Goal: Communication & Community: Answer question/provide support

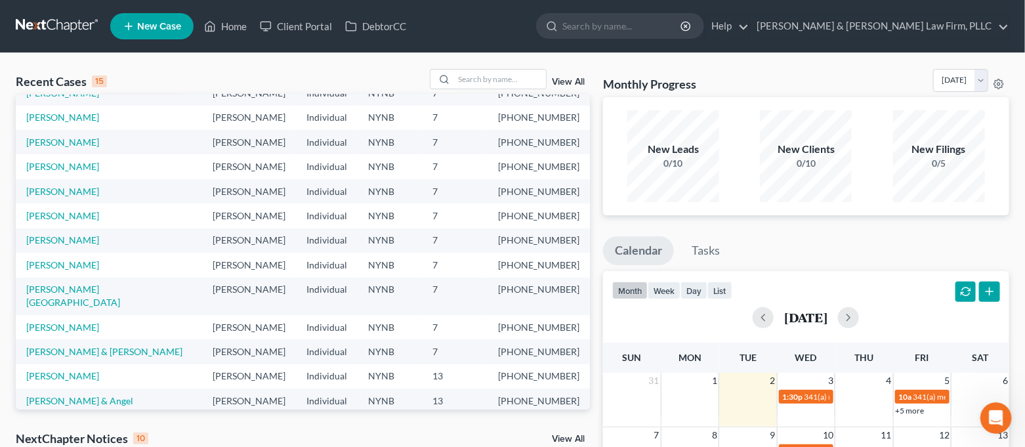
scroll to position [90, 0]
click at [70, 321] on link "[PERSON_NAME]" at bounding box center [62, 326] width 73 height 11
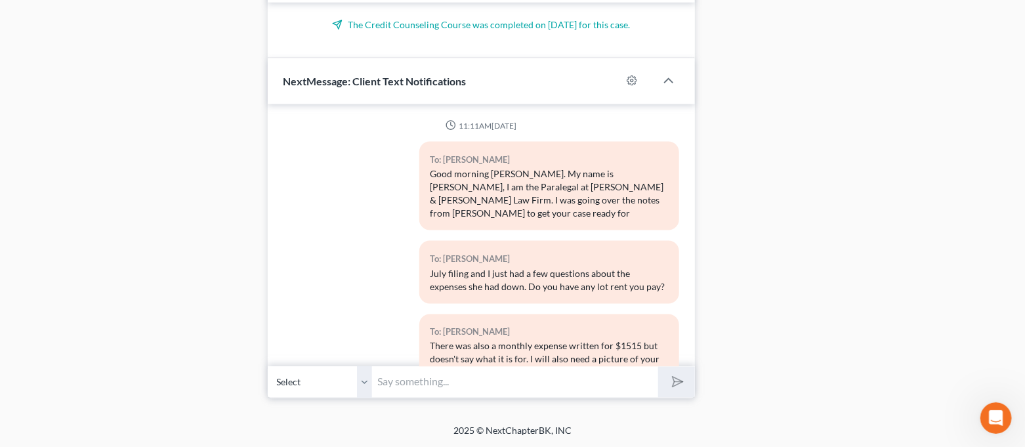
scroll to position [2592, 0]
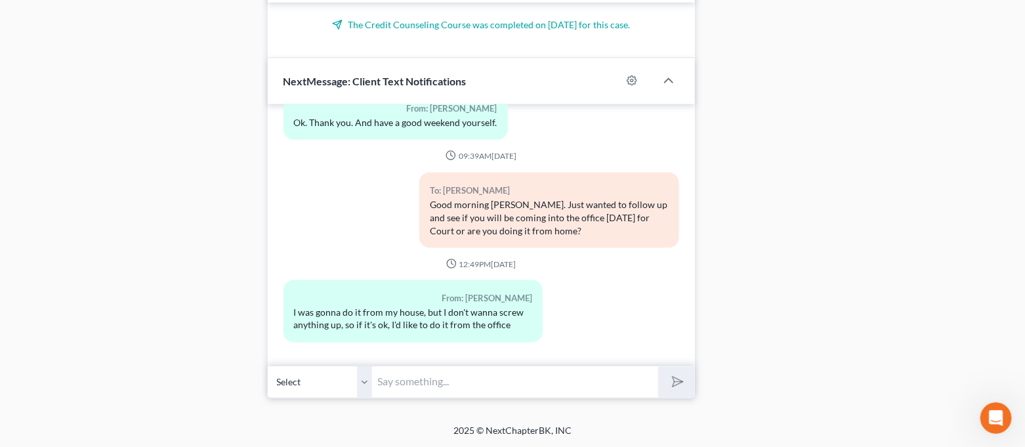
click at [556, 369] on input "text" at bounding box center [516, 382] width 286 height 32
type input "N"
type input "Okay, sounds good. I will see you [DATE] then."
click at [658, 367] on button "submit" at bounding box center [676, 382] width 36 height 31
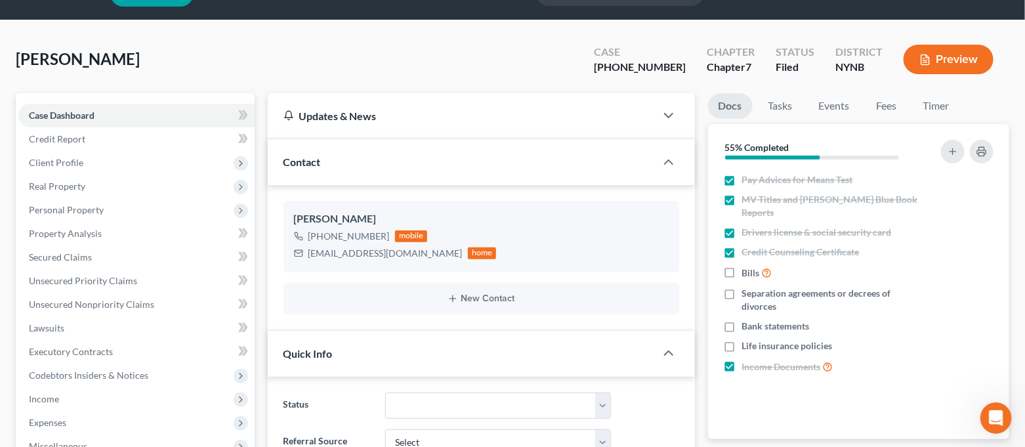
scroll to position [0, 0]
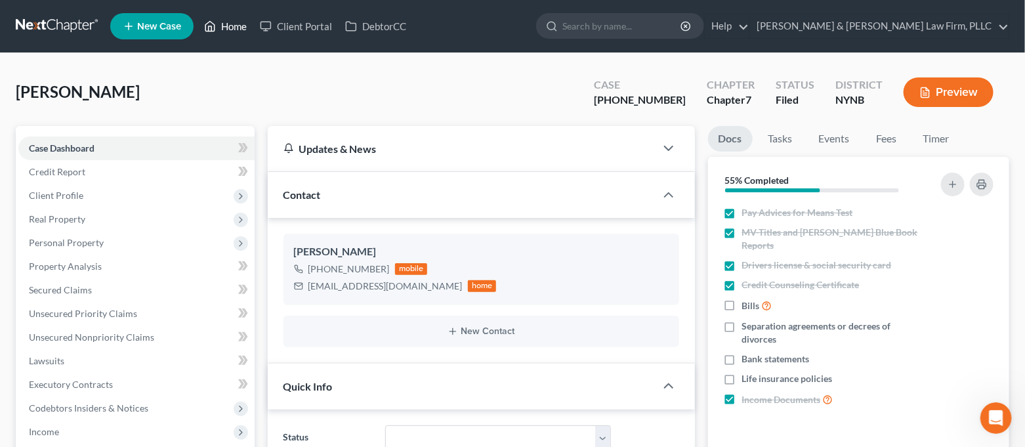
click at [226, 28] on link "Home" at bounding box center [226, 26] width 56 height 24
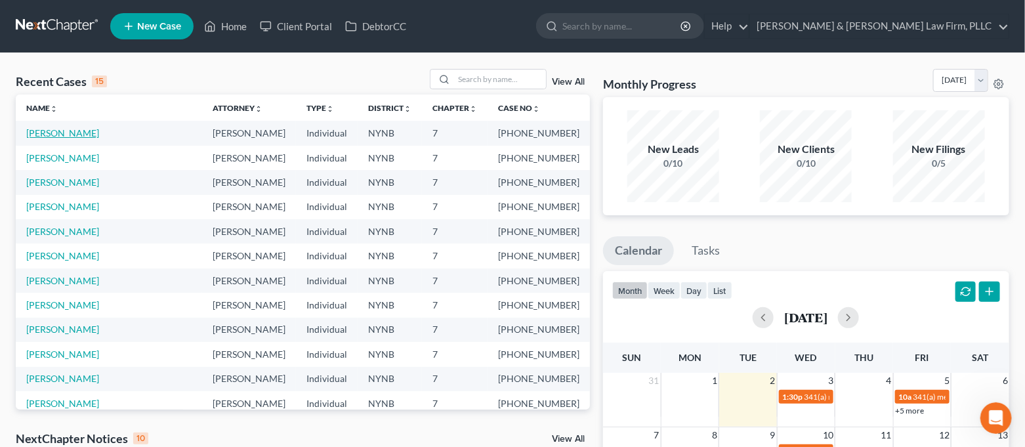
click at [97, 135] on link "[PERSON_NAME]" at bounding box center [62, 132] width 73 height 11
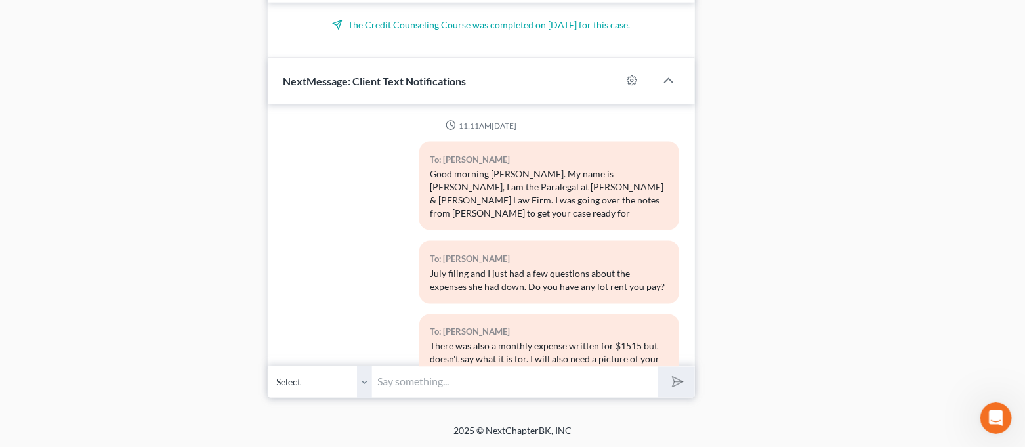
scroll to position [2712, 0]
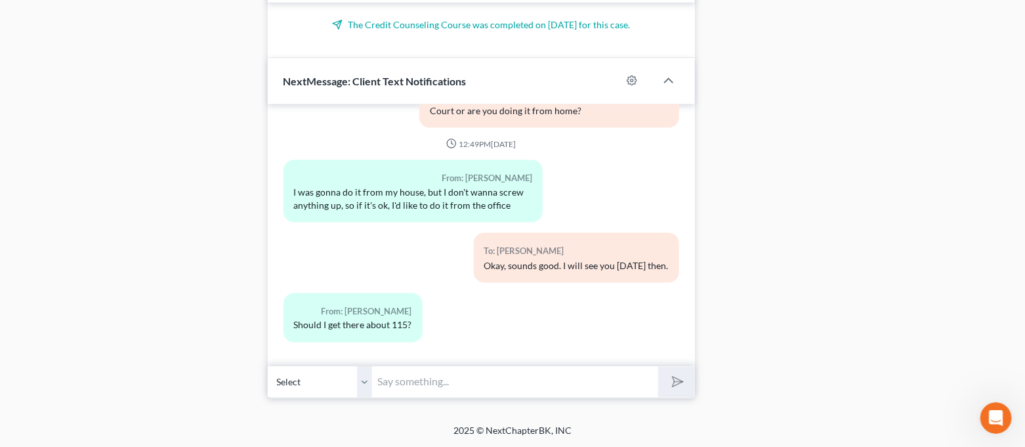
click at [530, 387] on input "text" at bounding box center [516, 382] width 286 height 32
type input "Yes, that would be good"
click at [658, 367] on button "submit" at bounding box center [676, 382] width 36 height 31
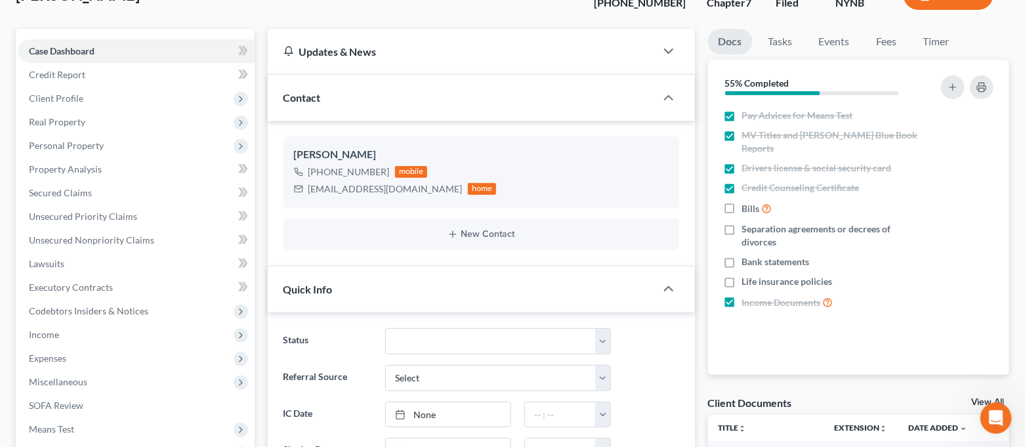
scroll to position [0, 0]
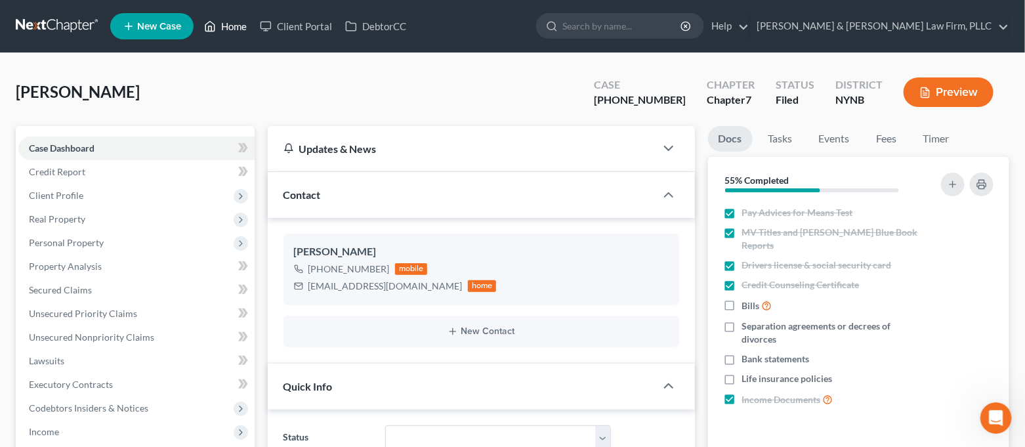
click at [229, 29] on link "Home" at bounding box center [226, 26] width 56 height 24
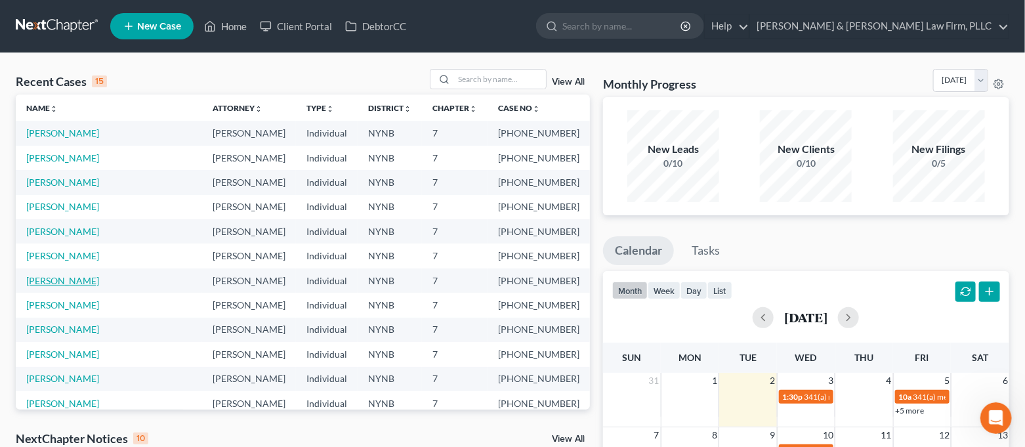
click at [69, 282] on link "[PERSON_NAME]" at bounding box center [62, 280] width 73 height 11
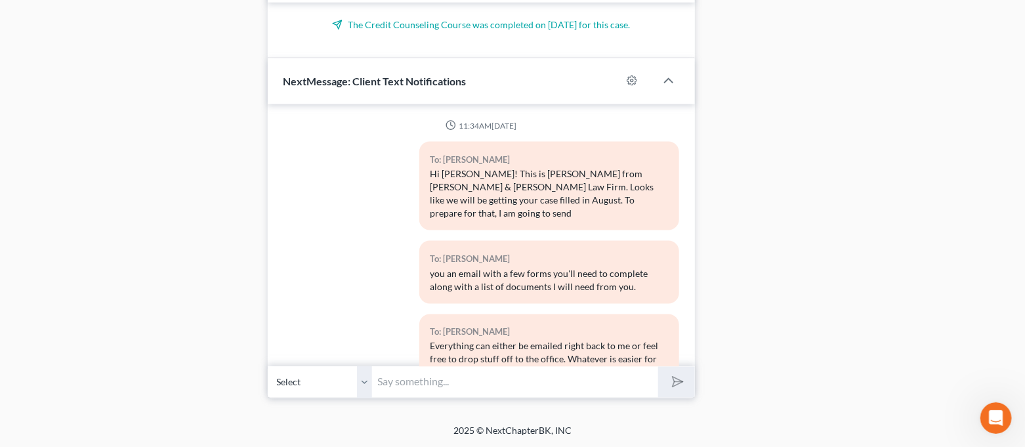
scroll to position [4319, 0]
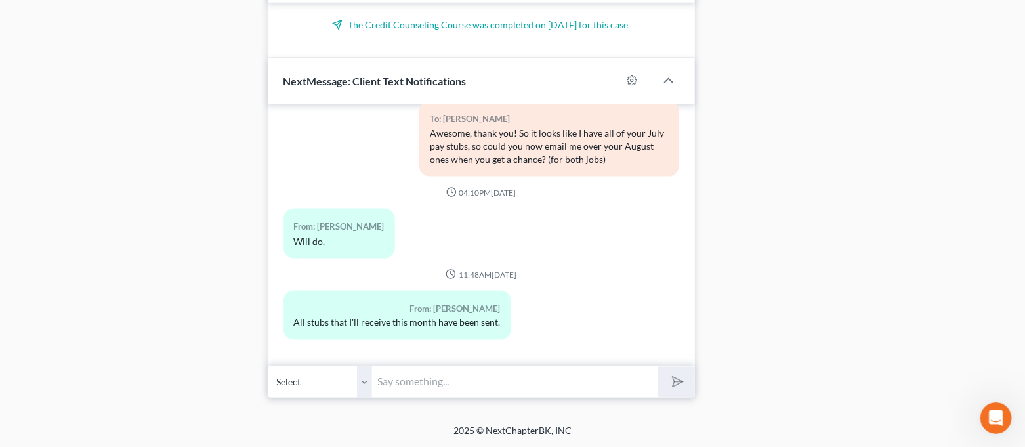
click at [463, 387] on input "text" at bounding box center [516, 382] width 286 height 32
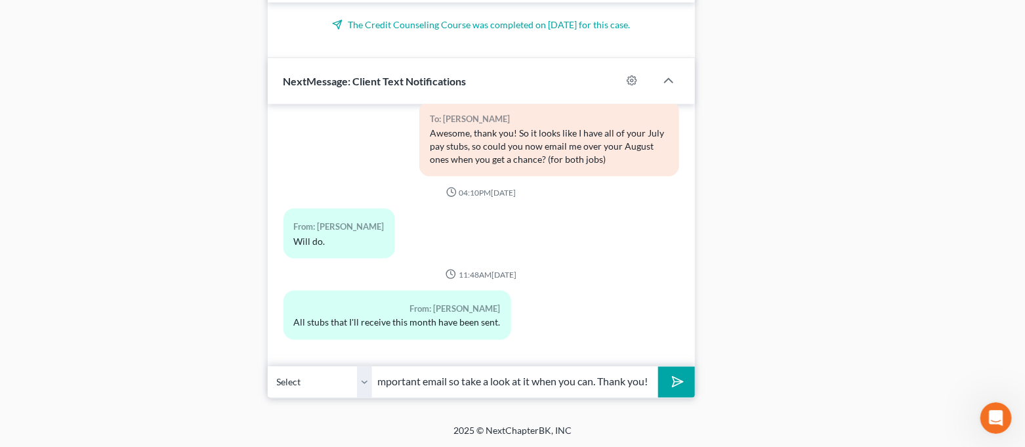
scroll to position [0, 169]
type input "Good afternoon. I just sent you that important email so take a look at it when …"
click at [658, 367] on button "submit" at bounding box center [676, 382] width 36 height 31
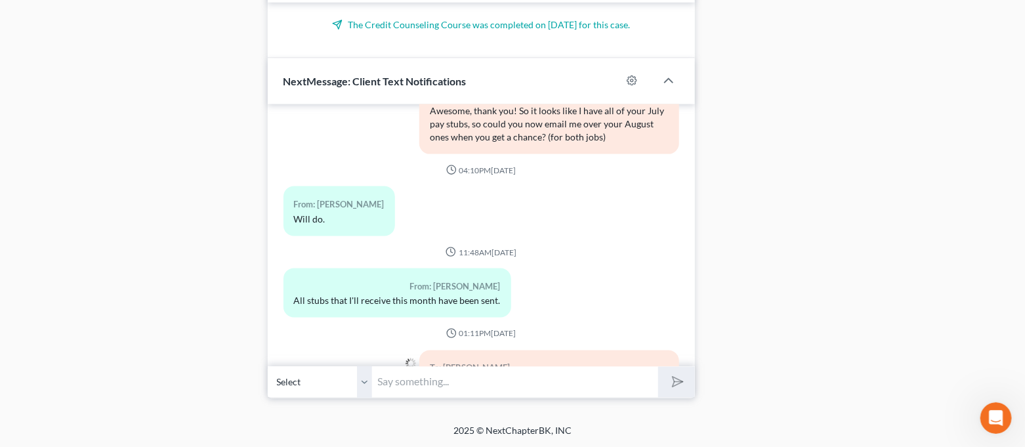
scroll to position [4414, 0]
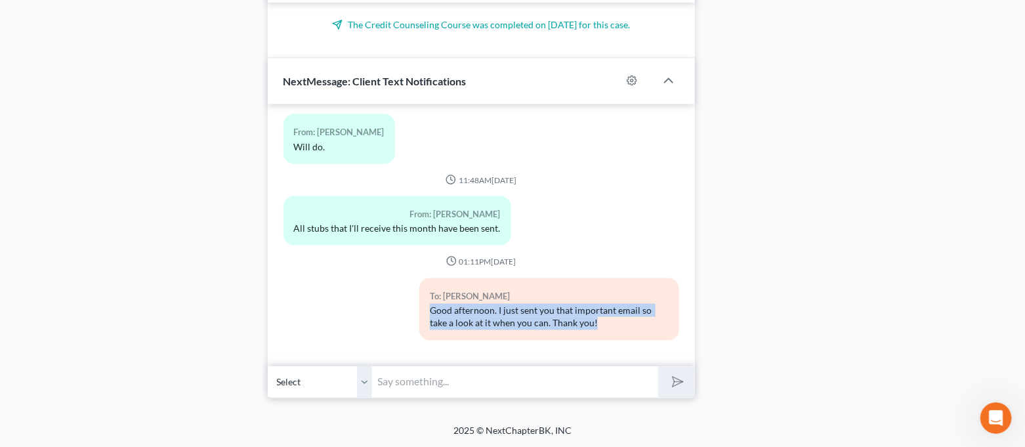
drag, startPoint x: 425, startPoint y: 308, endPoint x: 609, endPoint y: 327, distance: 184.7
click at [609, 327] on div "Good afternoon. I just sent you that important email so take a look at it when …" at bounding box center [549, 317] width 238 height 26
copy div "Good afternoon. I just sent you that important email so take a look at it when …"
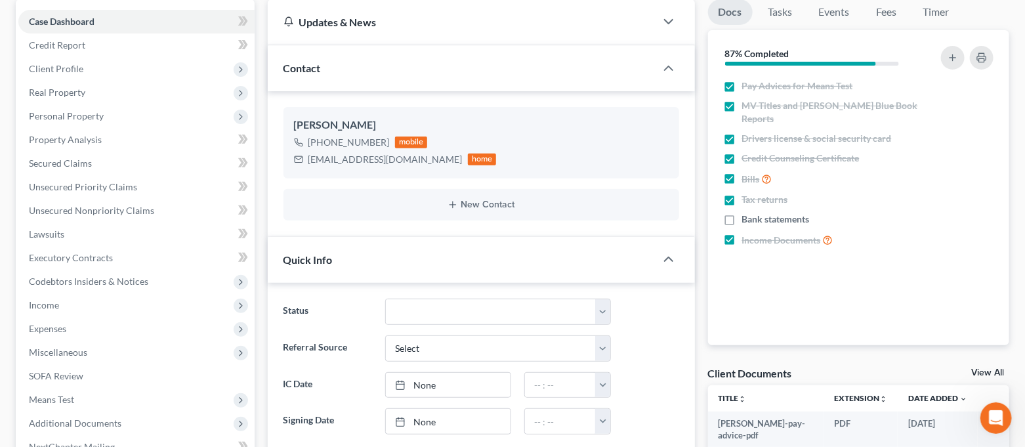
scroll to position [0, 0]
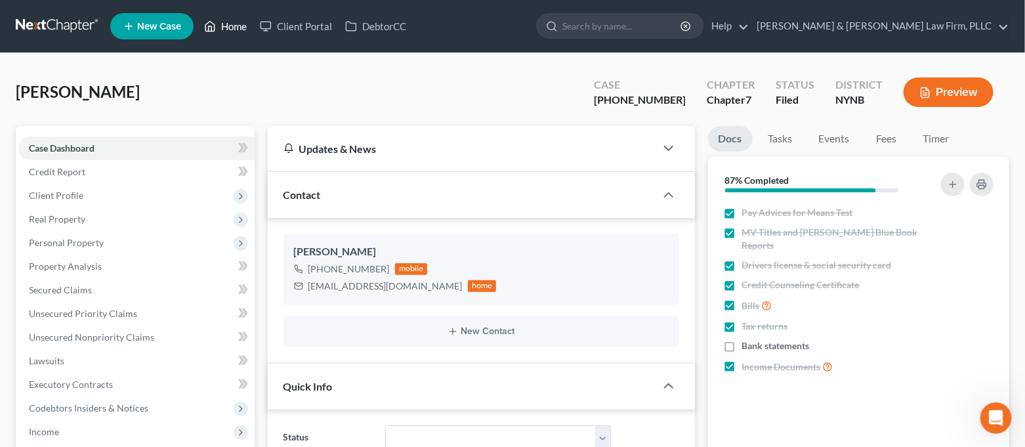
click at [237, 24] on link "Home" at bounding box center [226, 26] width 56 height 24
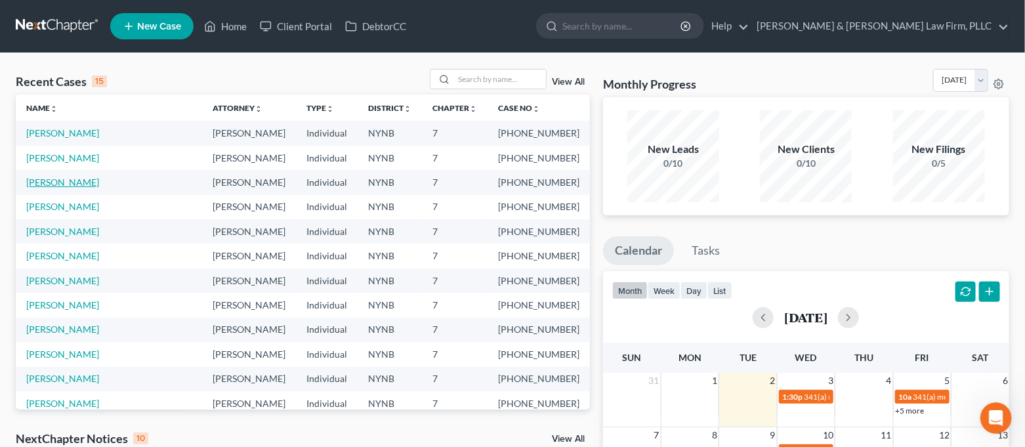
click at [57, 178] on link "[PERSON_NAME]" at bounding box center [62, 182] width 73 height 11
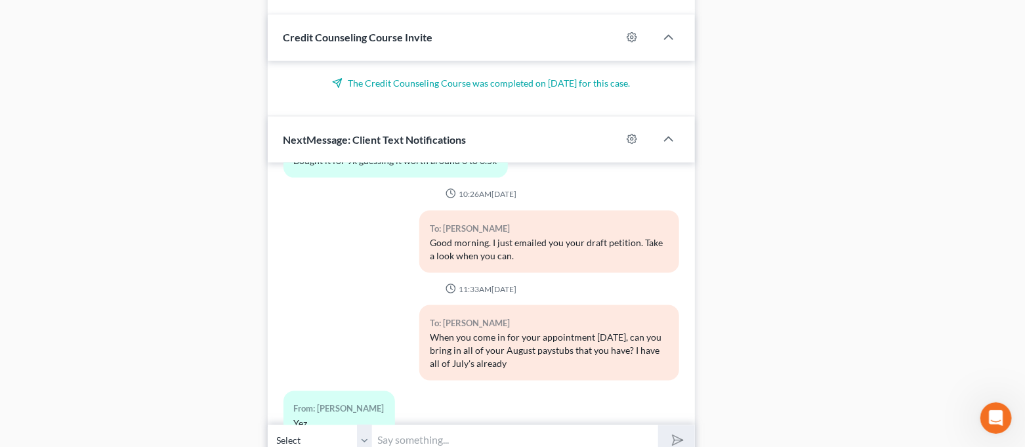
scroll to position [770, 0]
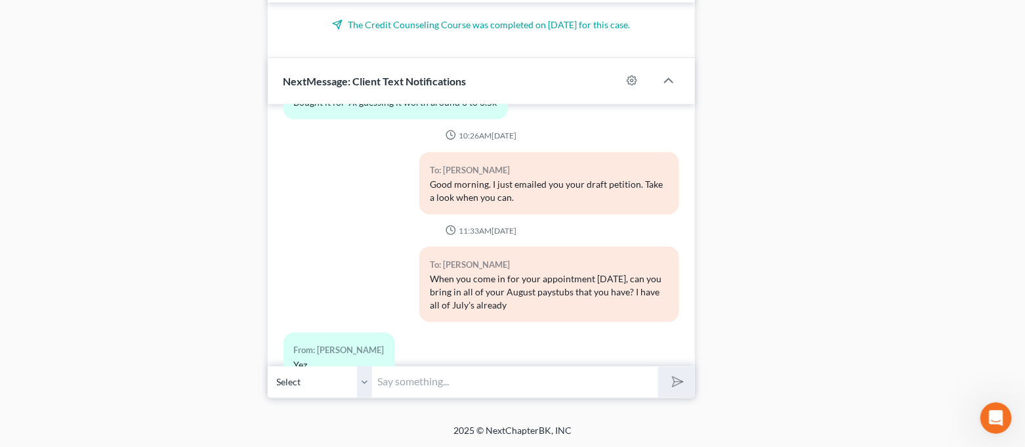
paste input "Good afternoon. I just sent you that important email so take a look at it when …"
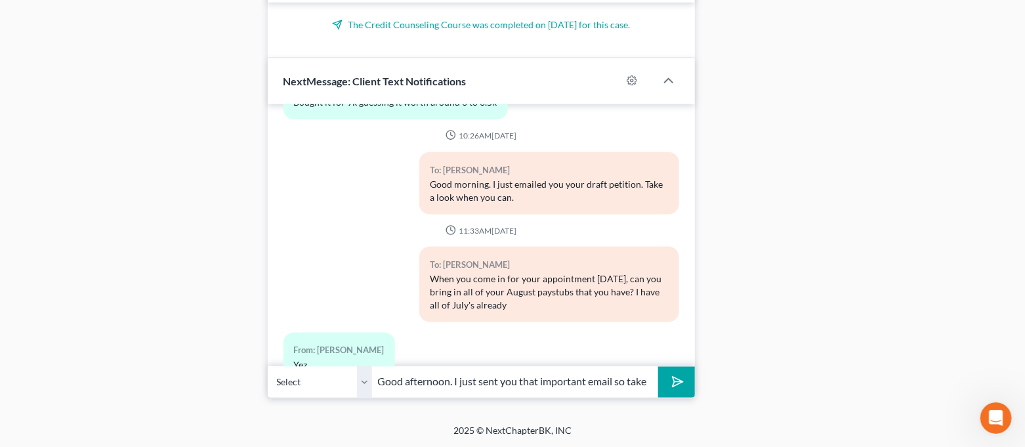
scroll to position [0, 169]
type input "Good afternoon. I just sent you that important email so take a look at it when …"
click at [686, 374] on button "submit" at bounding box center [676, 382] width 36 height 31
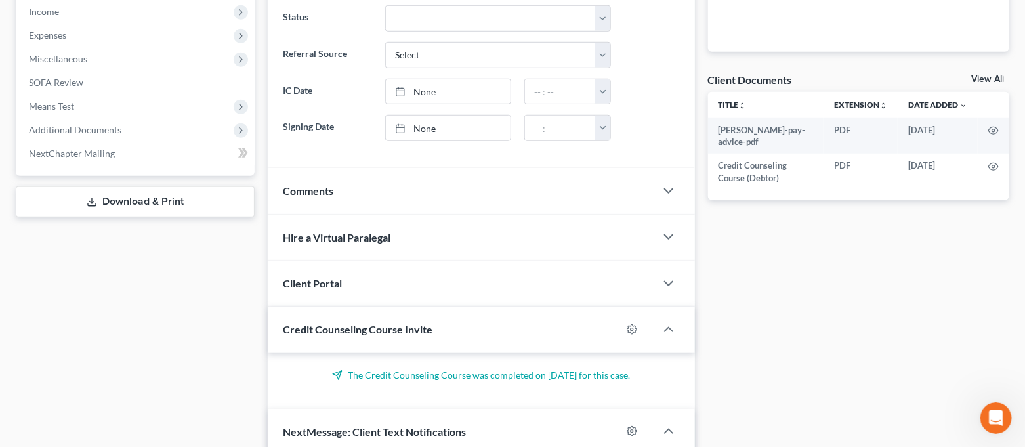
scroll to position [0, 0]
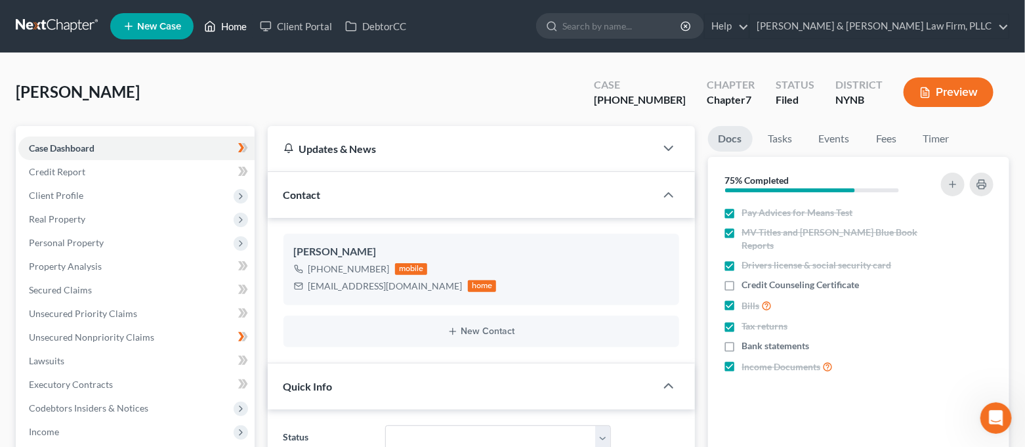
click at [224, 33] on link "Home" at bounding box center [226, 26] width 56 height 24
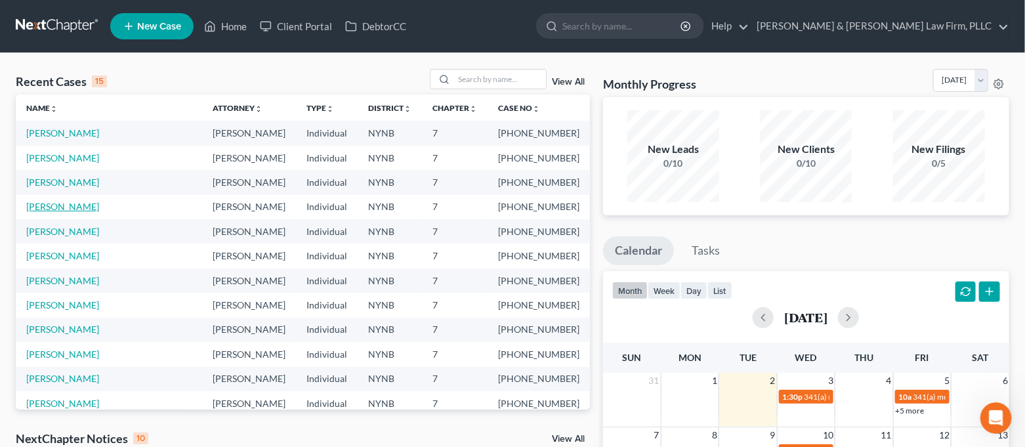
click at [71, 202] on link "[PERSON_NAME]" at bounding box center [62, 206] width 73 height 11
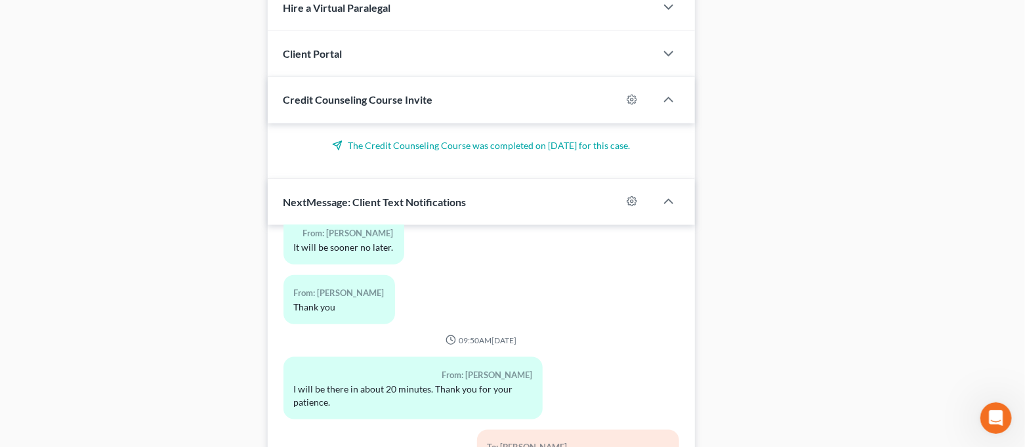
scroll to position [770, 0]
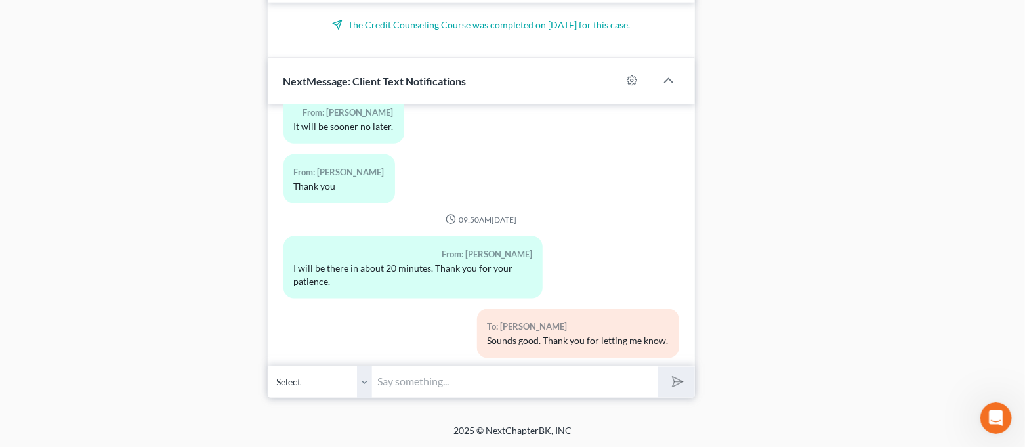
paste input "Good afternoon. I just sent you that important email so take a look at it when …"
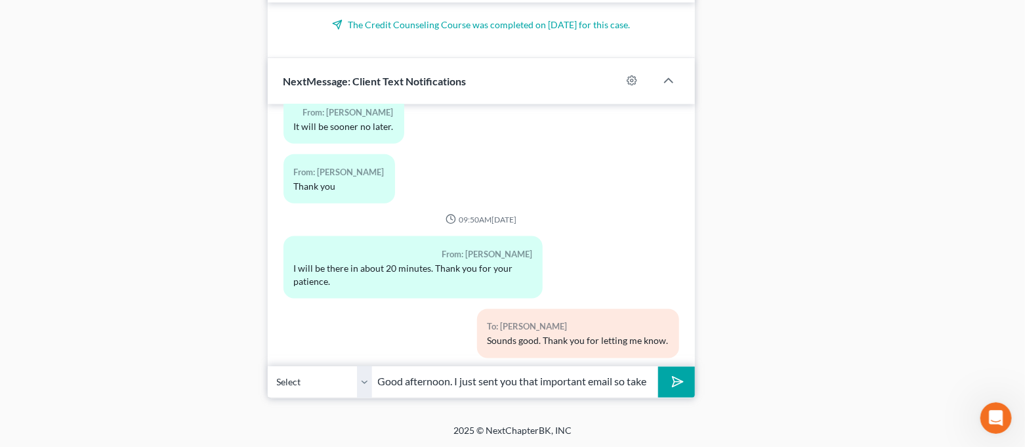
scroll to position [0, 169]
type input "Good afternoon. I just sent you that important email so take a look at it when …"
click at [677, 378] on polygon "submit" at bounding box center [676, 383] width 16 height 16
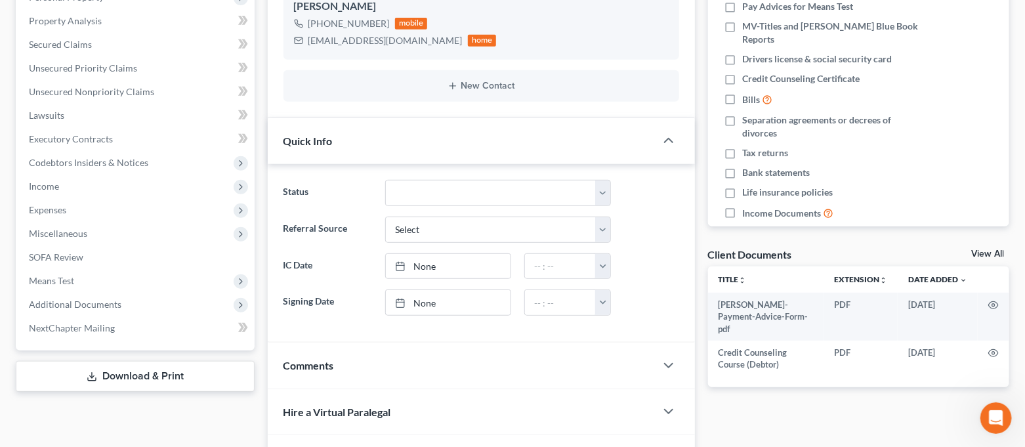
scroll to position [0, 0]
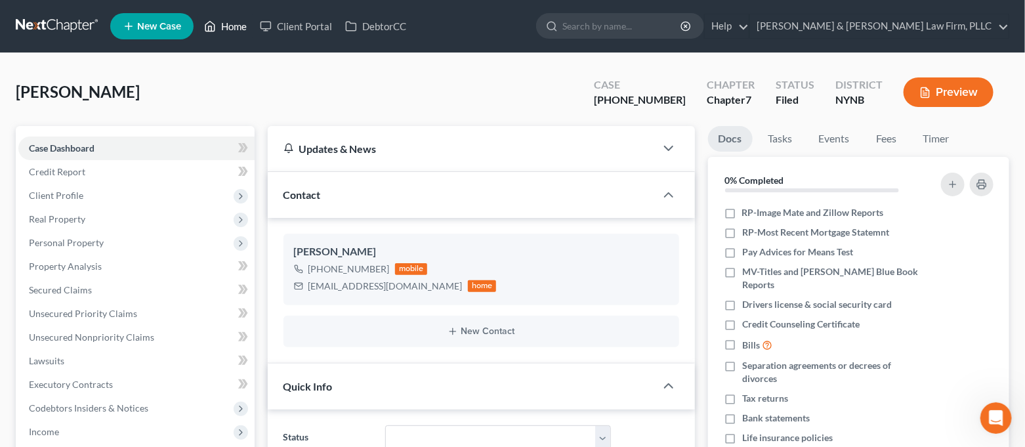
click at [235, 30] on link "Home" at bounding box center [226, 26] width 56 height 24
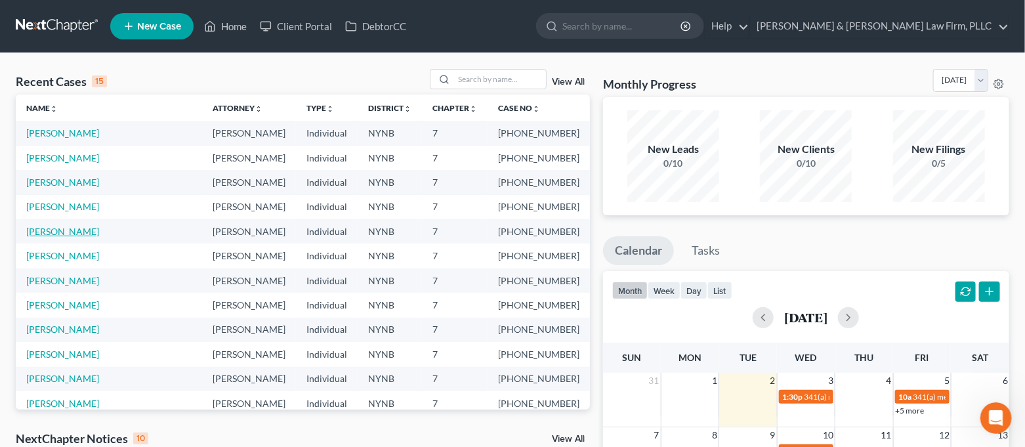
click at [72, 233] on link "[PERSON_NAME]" at bounding box center [62, 231] width 73 height 11
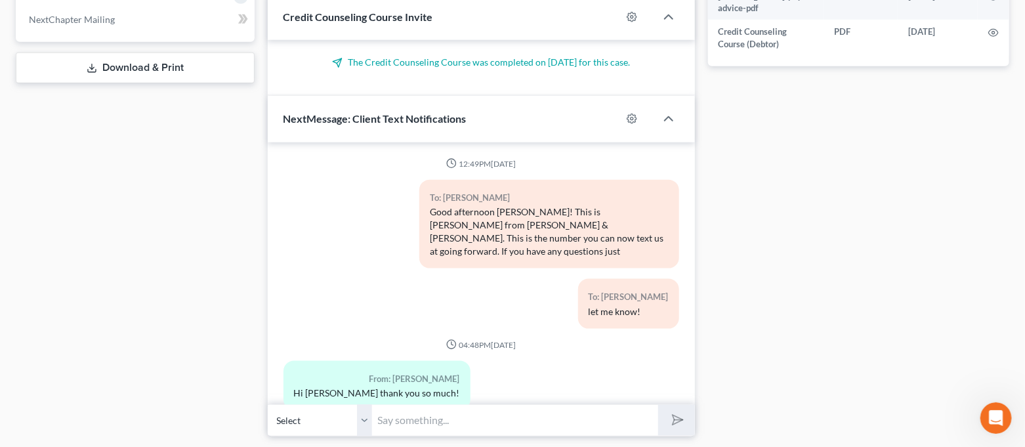
scroll to position [6956, 0]
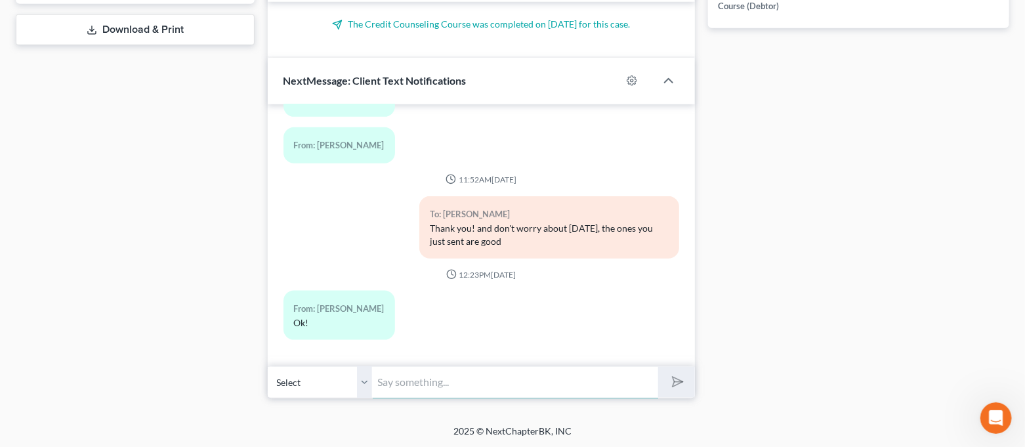
click at [533, 378] on input "text" at bounding box center [516, 382] width 286 height 32
paste input "Good afternoon. I just sent you that important email so take a look at it when …"
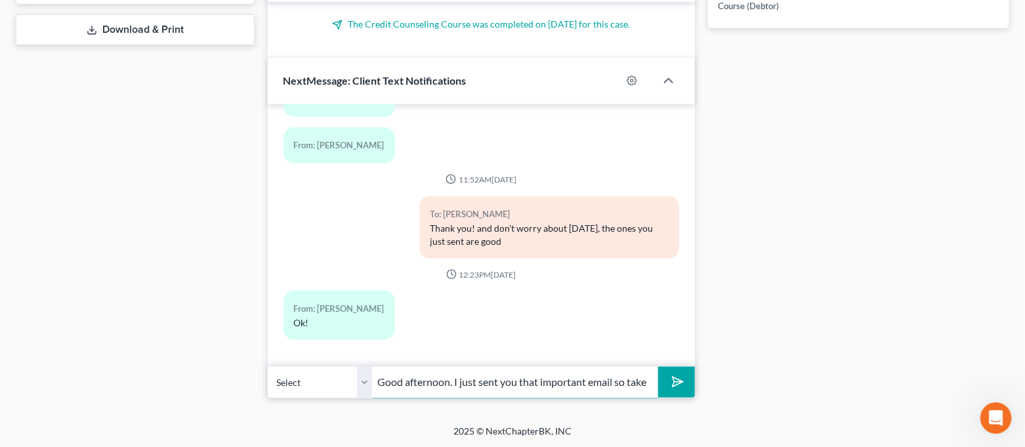
scroll to position [0, 169]
type input "Good afternoon. I just sent you that important email so take a look at it when …"
click at [679, 392] on button "submit" at bounding box center [676, 382] width 36 height 31
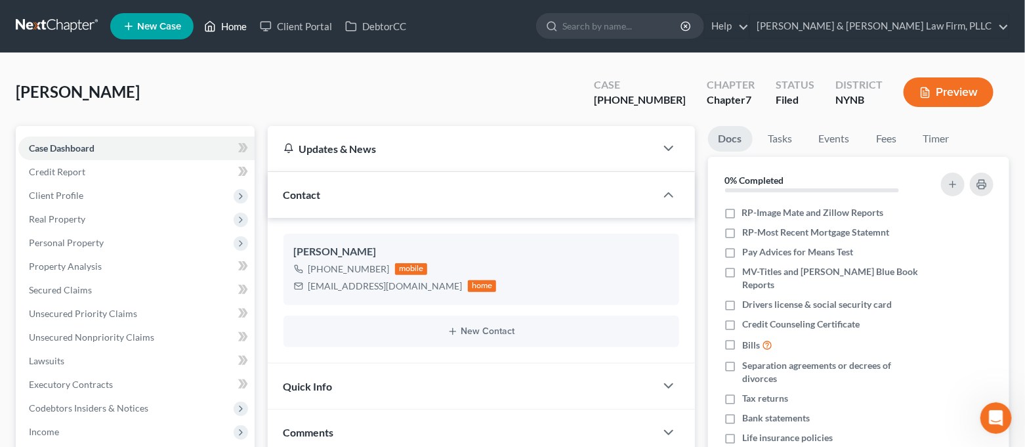
drag, startPoint x: 225, startPoint y: 27, endPoint x: 261, endPoint y: 51, distance: 43.5
click at [225, 26] on link "Home" at bounding box center [226, 26] width 56 height 24
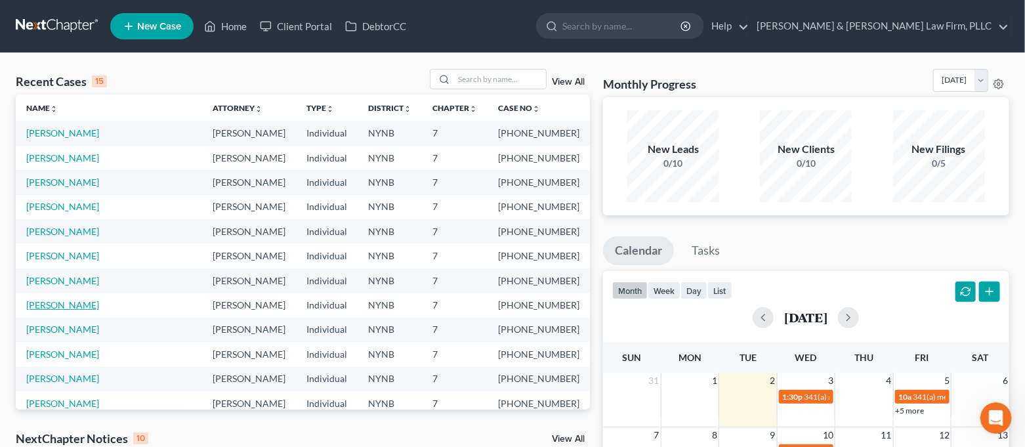
click at [68, 306] on link "[PERSON_NAME]" at bounding box center [62, 304] width 73 height 11
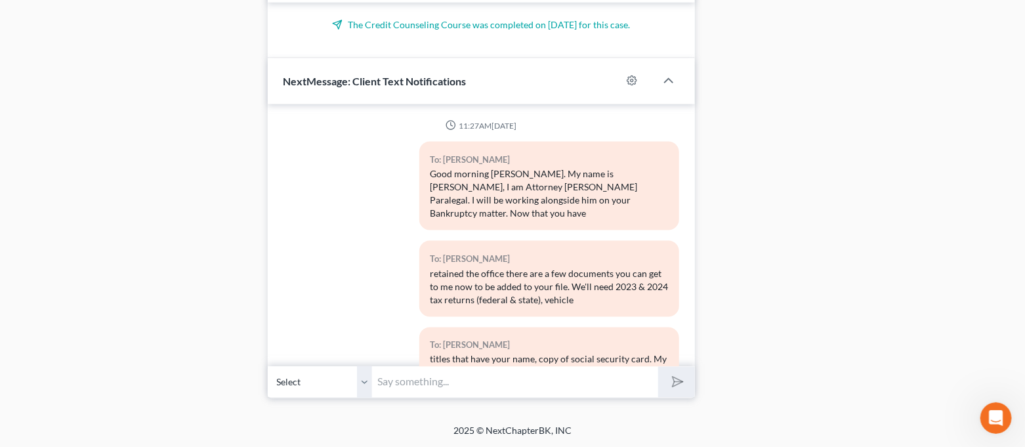
scroll to position [5453, 0]
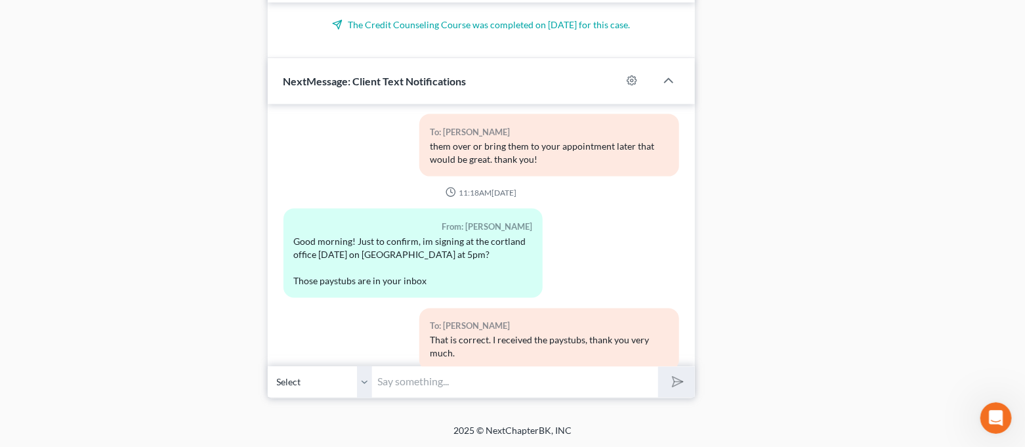
drag, startPoint x: 565, startPoint y: 387, endPoint x: 554, endPoint y: 383, distance: 11.6
click at [565, 387] on input "text" at bounding box center [516, 382] width 286 height 32
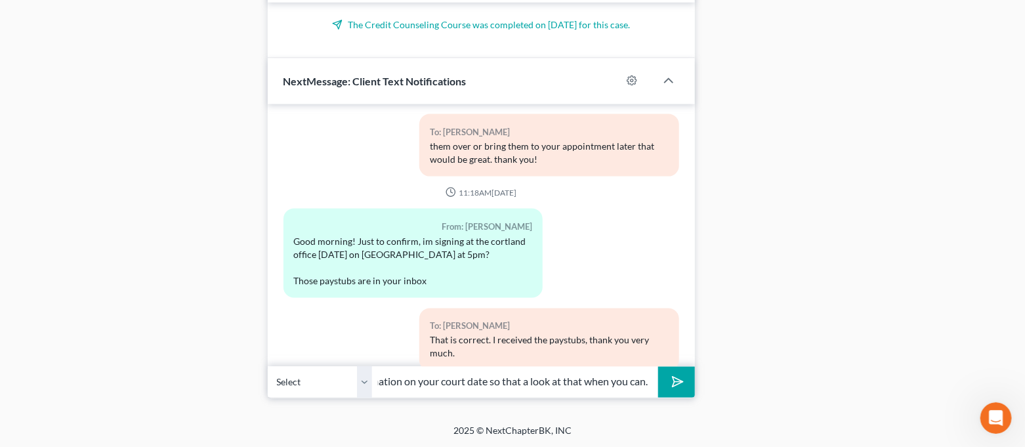
scroll to position [0, 368]
type input "Good afternoon. I just sent you an email with the link for the 2nd class and in…"
click at [658, 367] on button "submit" at bounding box center [676, 382] width 36 height 31
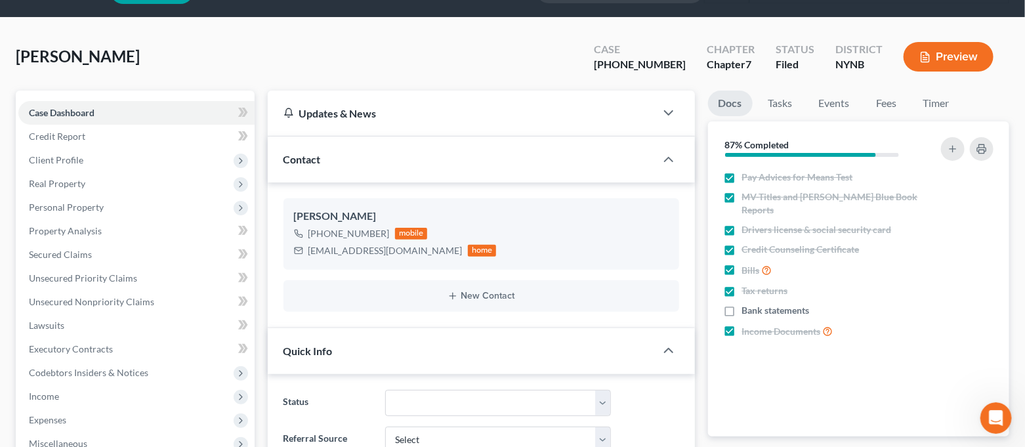
scroll to position [0, 0]
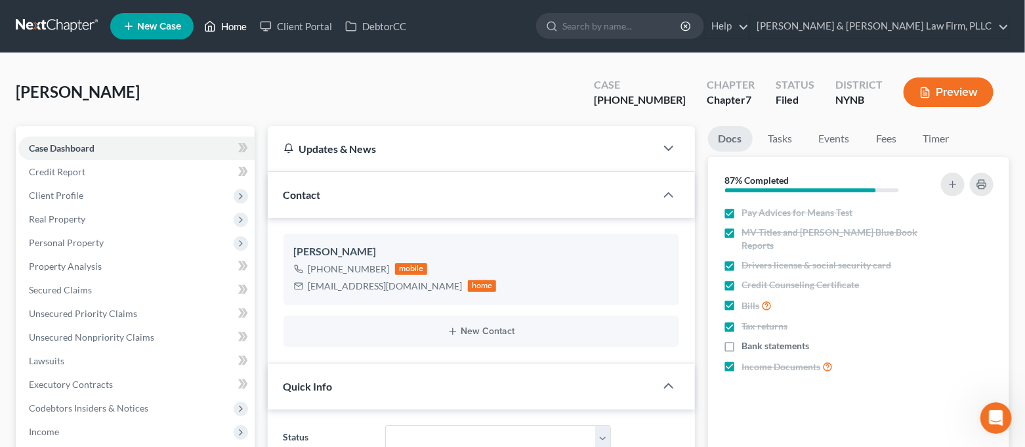
click at [232, 28] on link "Home" at bounding box center [226, 26] width 56 height 24
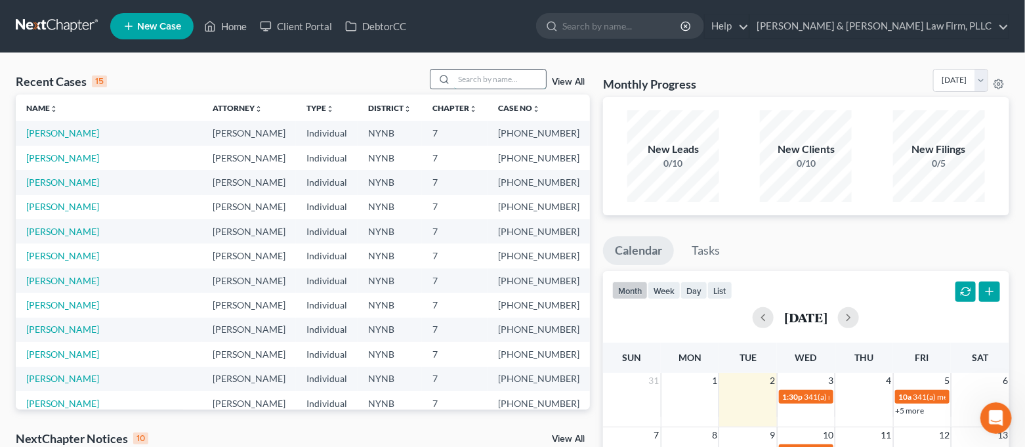
click at [466, 77] on input "search" at bounding box center [500, 79] width 92 height 19
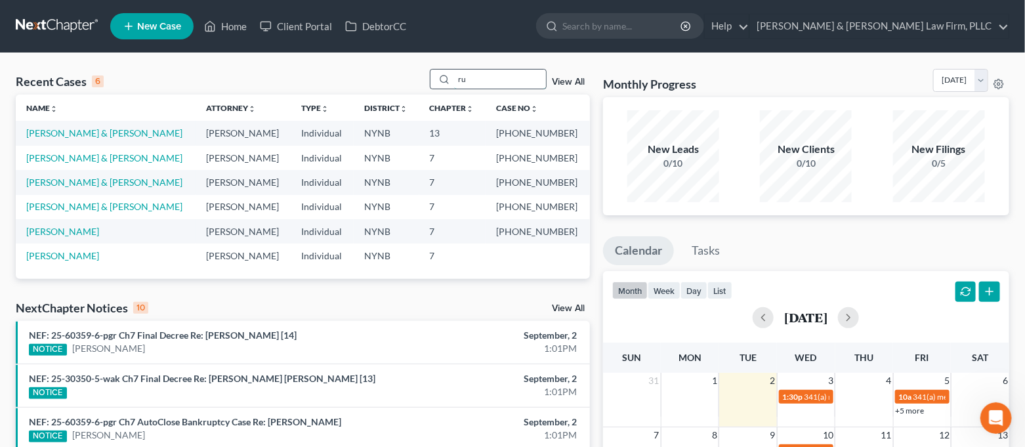
drag, startPoint x: 478, startPoint y: 82, endPoint x: 439, endPoint y: 87, distance: 39.0
click at [439, 87] on div "ru" at bounding box center [488, 79] width 117 height 20
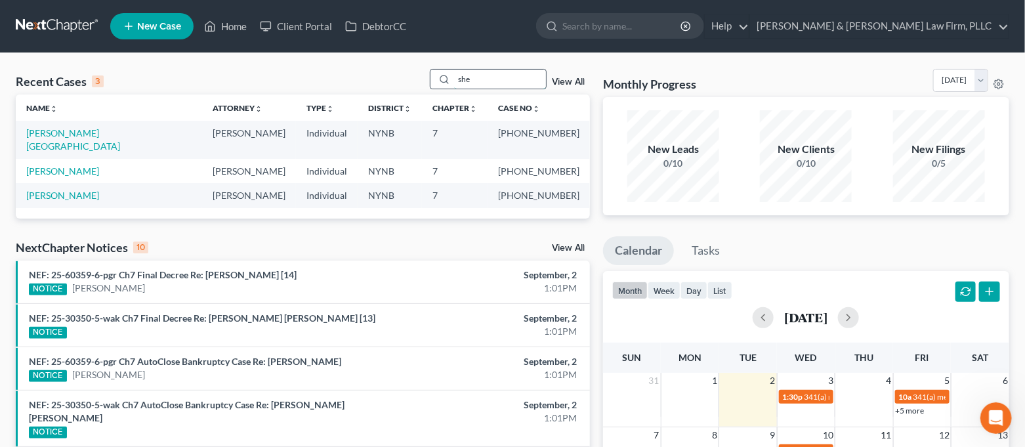
drag, startPoint x: 488, startPoint y: 84, endPoint x: 457, endPoint y: 87, distance: 31.0
click at [457, 87] on input "she" at bounding box center [500, 79] width 92 height 19
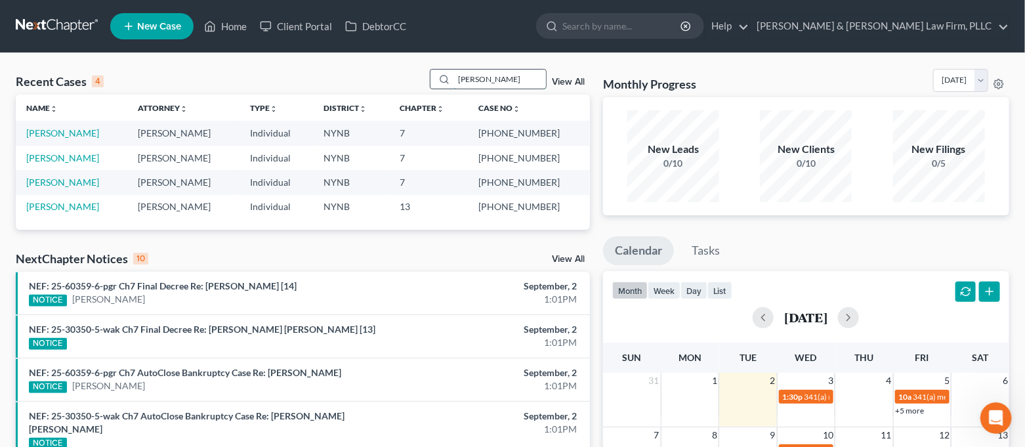
drag, startPoint x: 484, startPoint y: 82, endPoint x: 446, endPoint y: 82, distance: 38.1
click at [446, 82] on div "[PERSON_NAME]" at bounding box center [488, 79] width 117 height 20
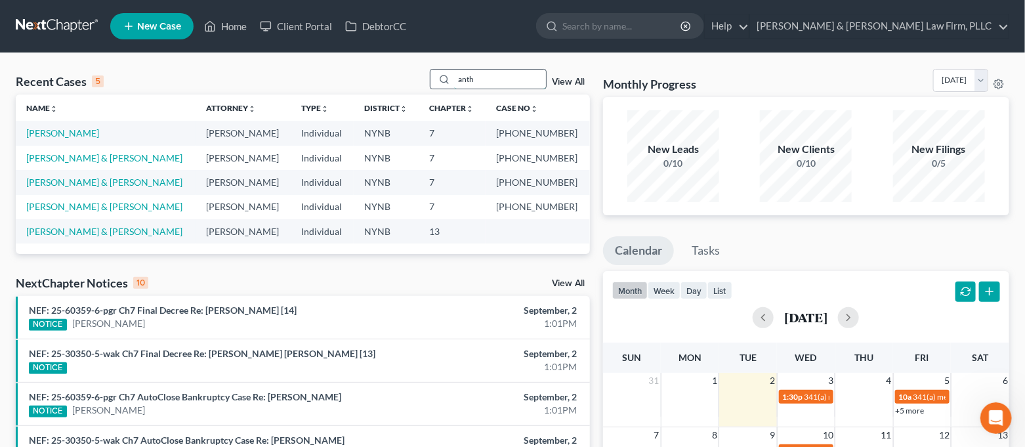
drag, startPoint x: 481, startPoint y: 87, endPoint x: 441, endPoint y: 85, distance: 40.1
click at [441, 85] on div "anth" at bounding box center [488, 79] width 117 height 20
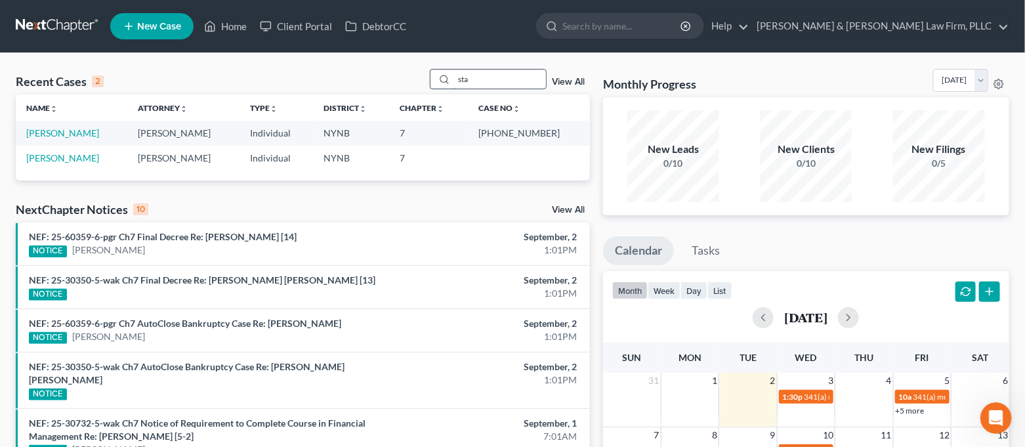
drag, startPoint x: 493, startPoint y: 85, endPoint x: 455, endPoint y: 85, distance: 37.4
click at [455, 85] on input "sta" at bounding box center [500, 79] width 92 height 19
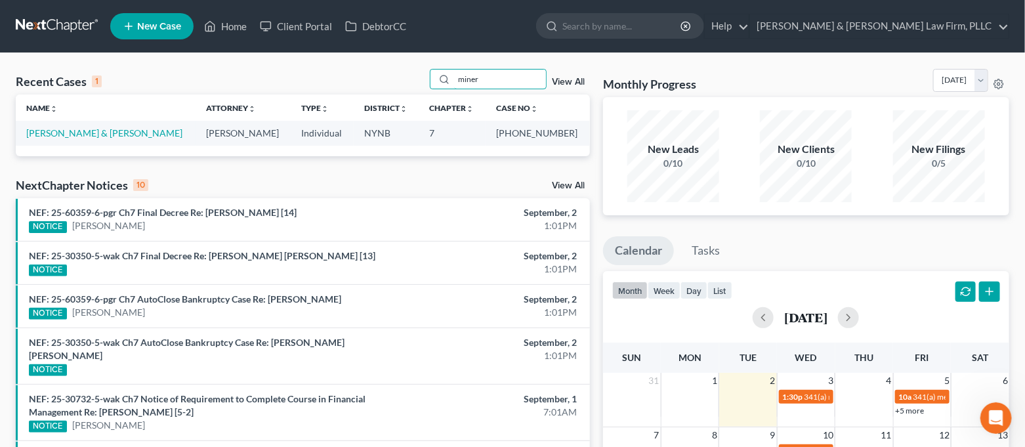
drag, startPoint x: 492, startPoint y: 77, endPoint x: 447, endPoint y: 94, distance: 48.0
click at [447, 94] on div "Recent Cases 1 miner View All Name unfold_more expand_more expand_less Attorney…" at bounding box center [303, 112] width 574 height 87
drag, startPoint x: 495, startPoint y: 79, endPoint x: 452, endPoint y: 79, distance: 43.3
click at [452, 79] on div "page" at bounding box center [488, 79] width 117 height 20
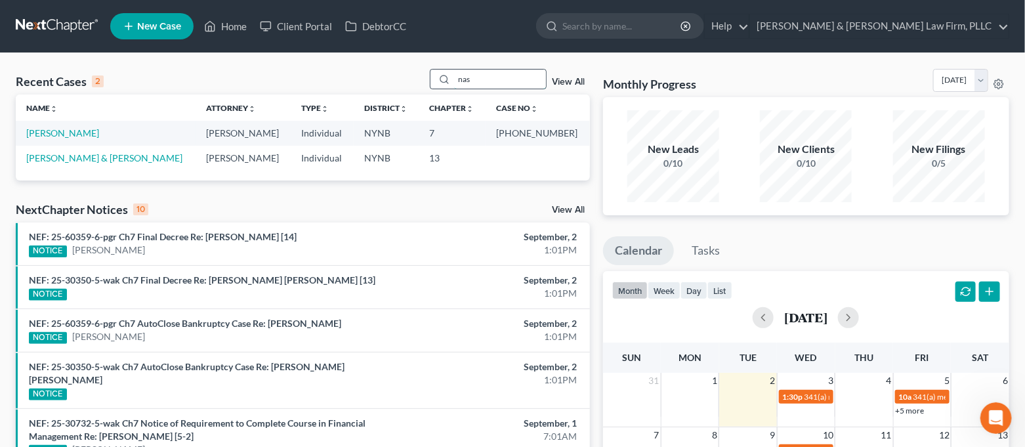
drag, startPoint x: 482, startPoint y: 73, endPoint x: 453, endPoint y: 79, distance: 29.5
click at [453, 79] on div "nas" at bounding box center [488, 79] width 117 height 20
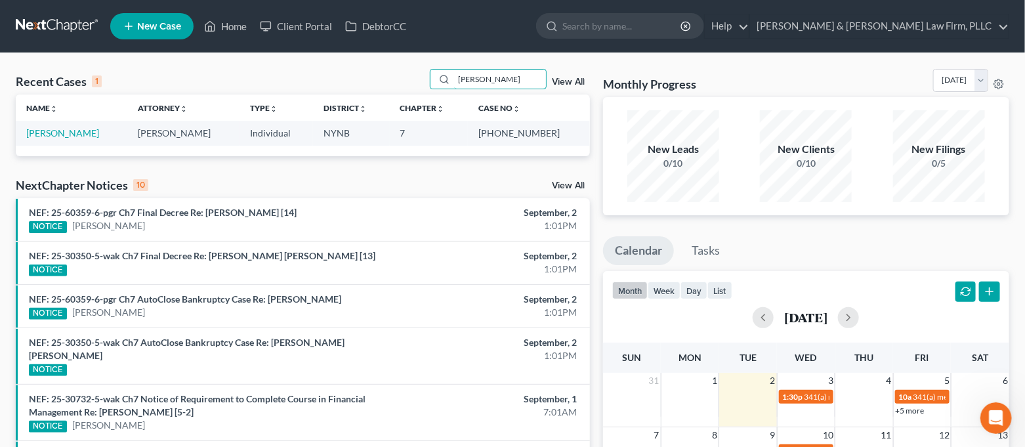
type input "[PERSON_NAME]"
